Goal: Check status: Check status

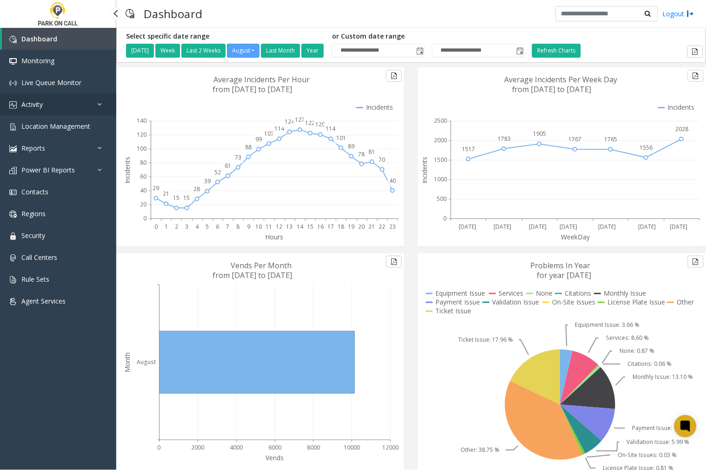
click at [50, 104] on link "Activity" at bounding box center [58, 104] width 116 height 22
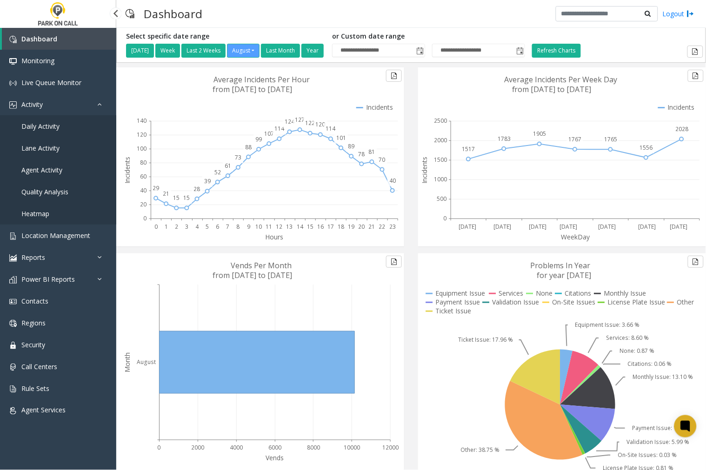
click at [38, 166] on span "Agent Activity" at bounding box center [41, 169] width 41 height 9
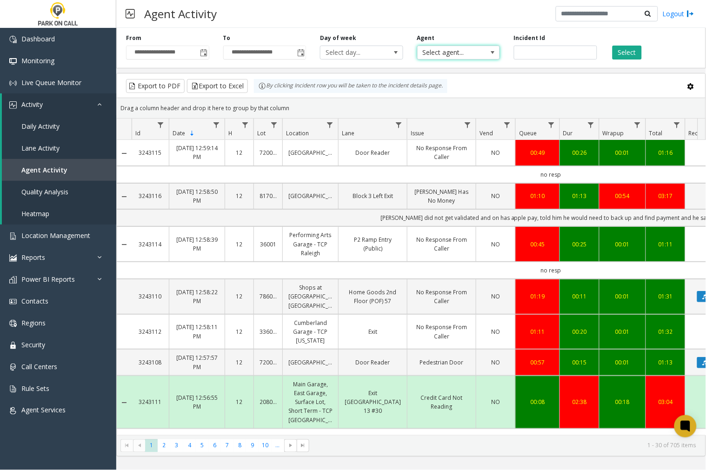
click at [480, 56] on span "Select agent..." at bounding box center [450, 52] width 66 height 13
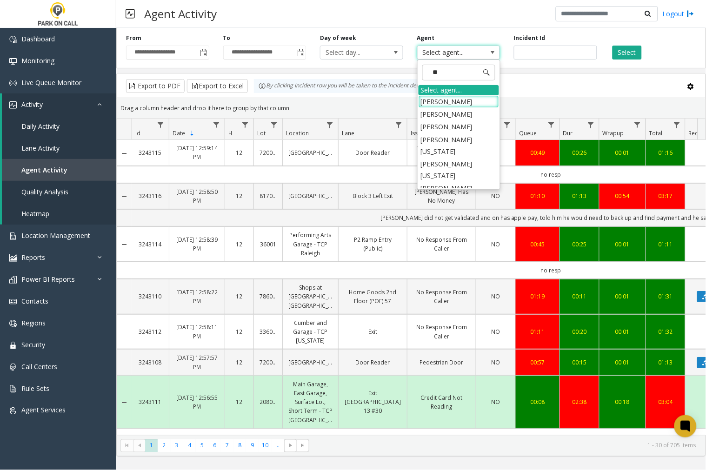
type input "***"
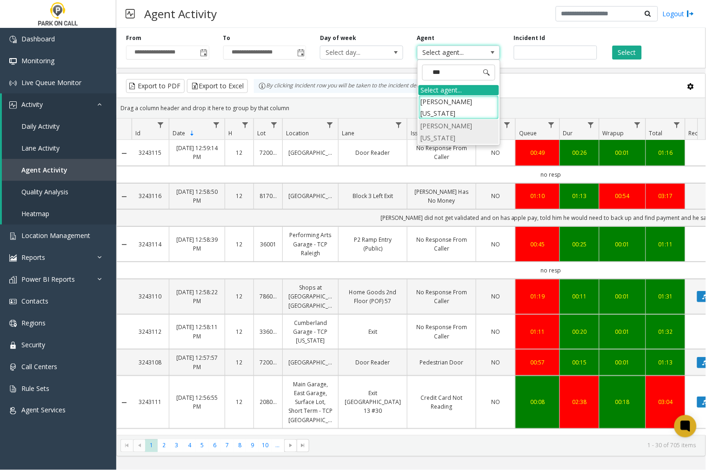
click at [462, 119] on li "[PERSON_NAME][US_STATE]" at bounding box center [458, 131] width 80 height 24
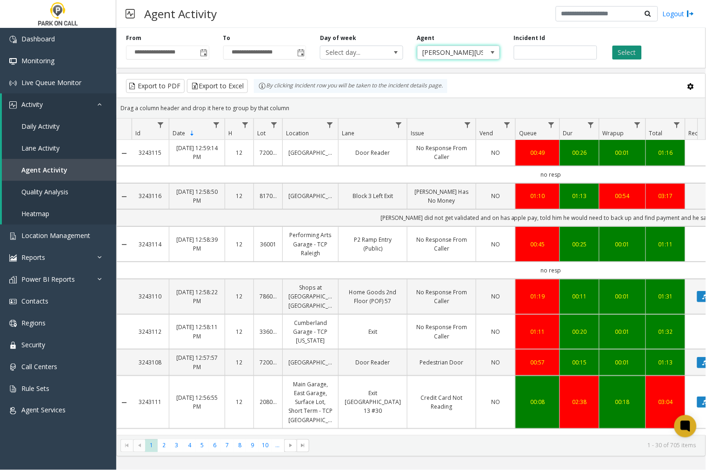
click at [630, 52] on button "Select" at bounding box center [626, 53] width 29 height 14
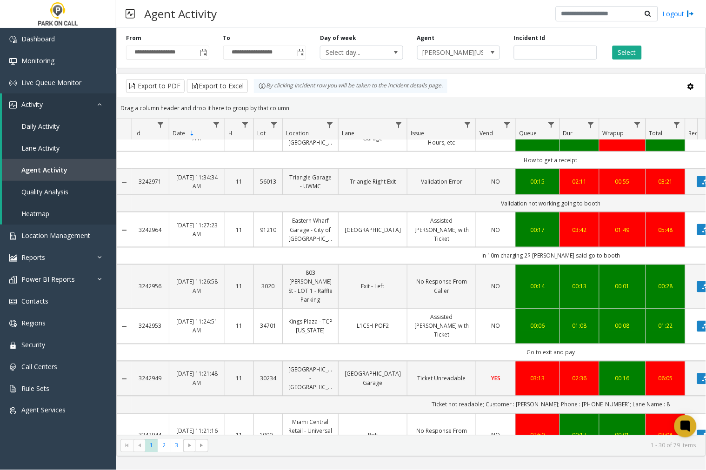
scroll to position [1117, 0]
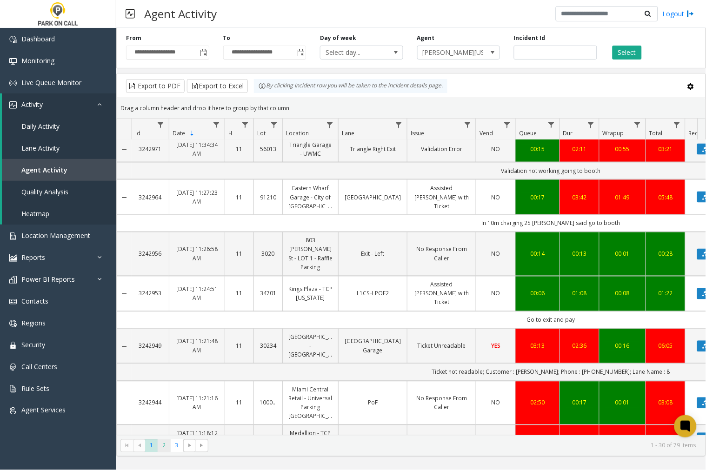
click at [162, 445] on span "2" at bounding box center [164, 445] width 13 height 13
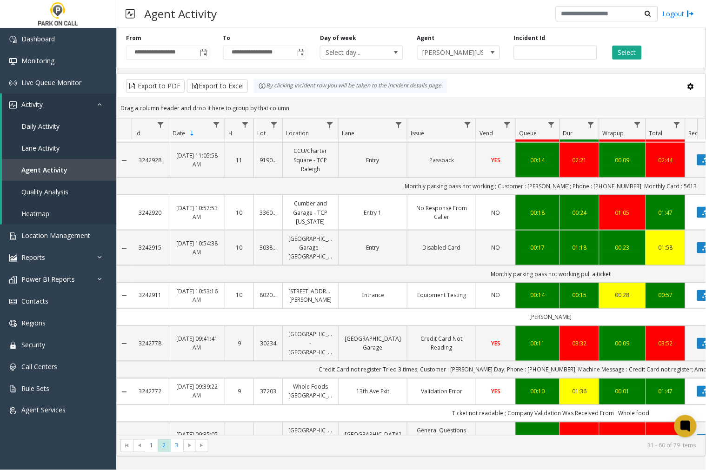
scroll to position [258, 0]
